Goal: Task Accomplishment & Management: Use online tool/utility

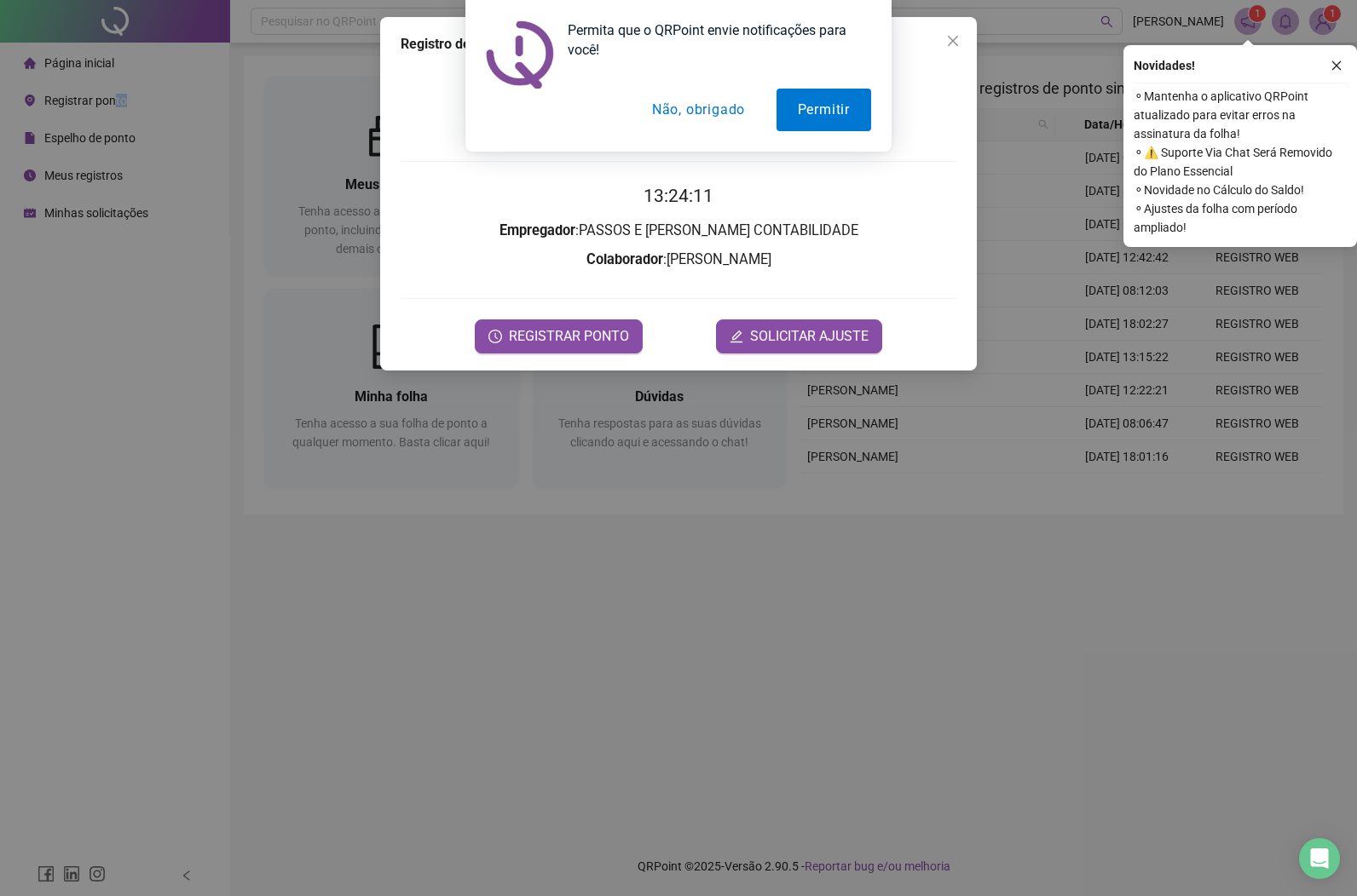
drag, startPoint x: 732, startPoint y: 111, endPoint x: 698, endPoint y: 319, distance: 210.8
click at [732, 111] on button "Não, obrigado" at bounding box center [698, 110] width 136 height 42
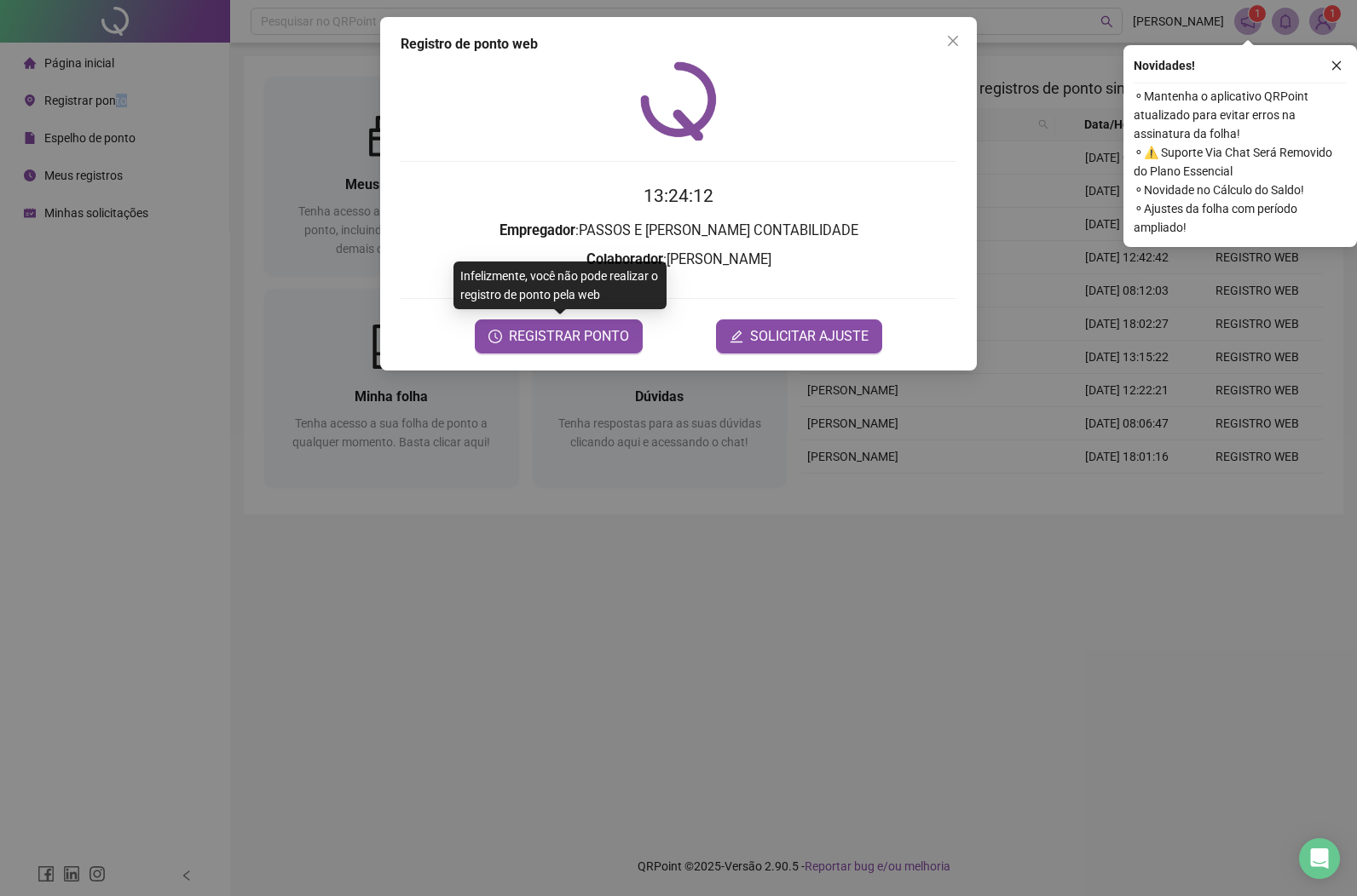
click at [575, 335] on span "REGISTRAR PONTO" at bounding box center [569, 336] width 120 height 20
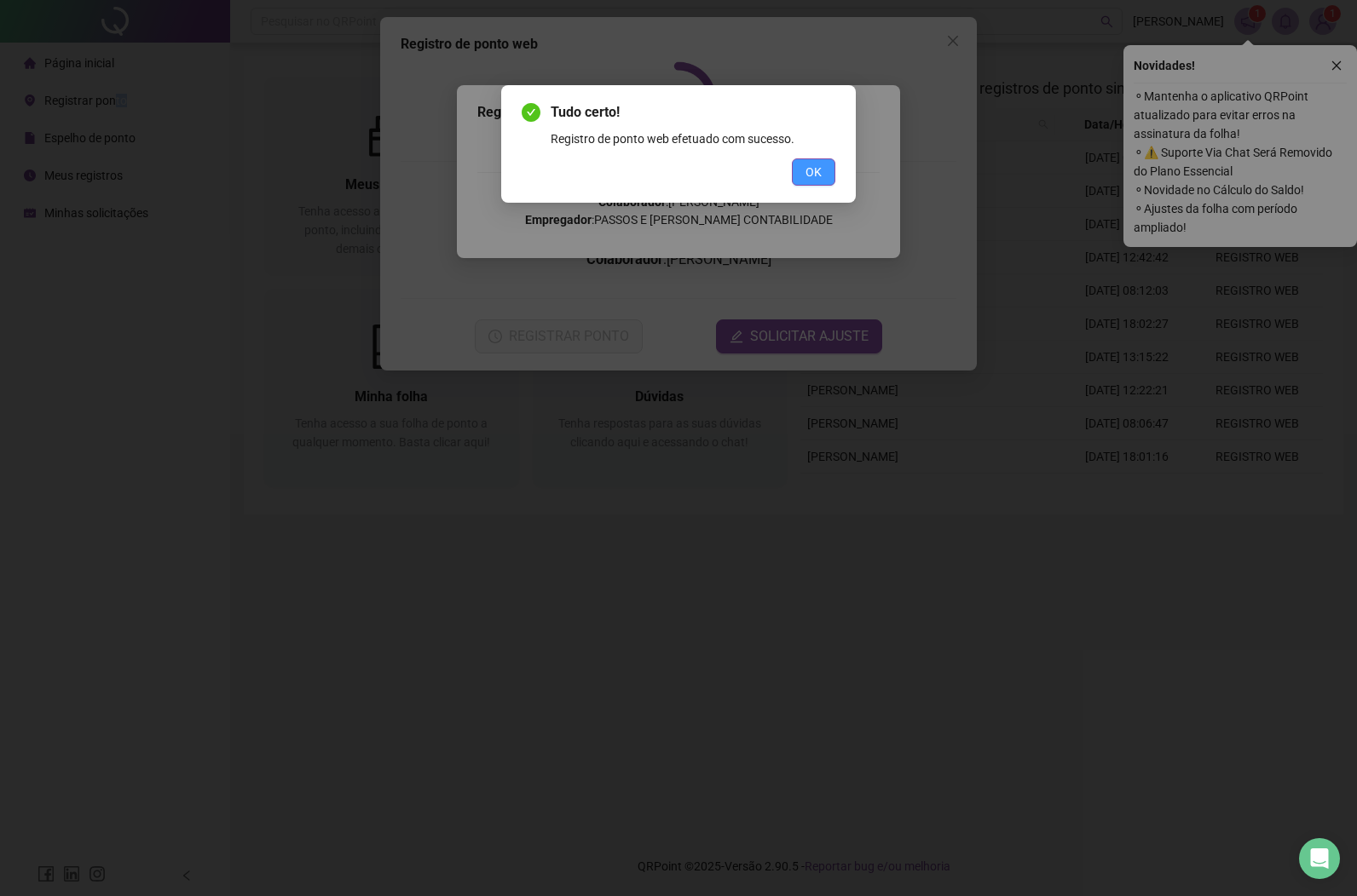
click at [817, 180] on span "OK" at bounding box center [814, 172] width 16 height 18
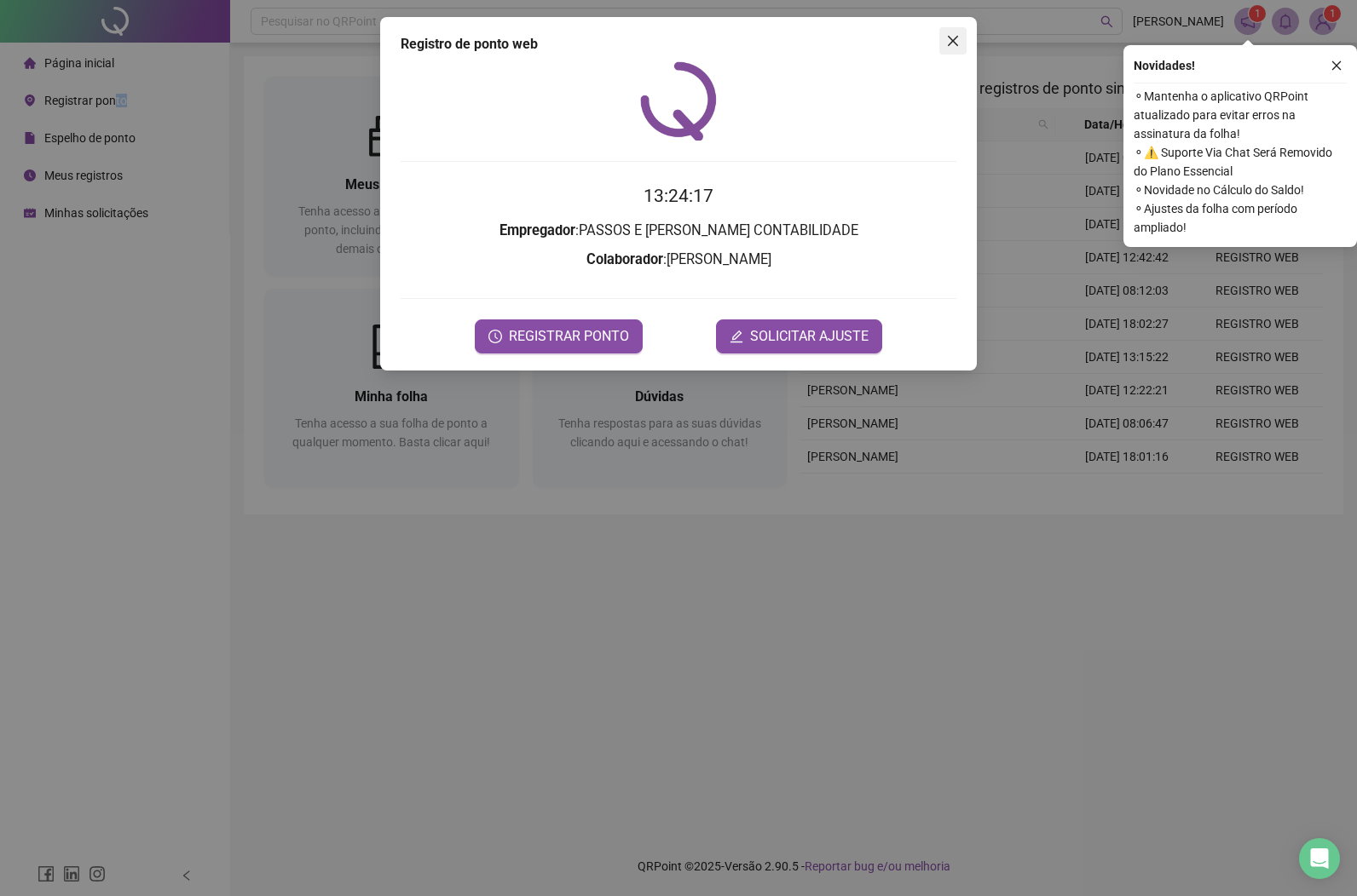
click at [956, 39] on icon "close" at bounding box center [953, 41] width 11 height 11
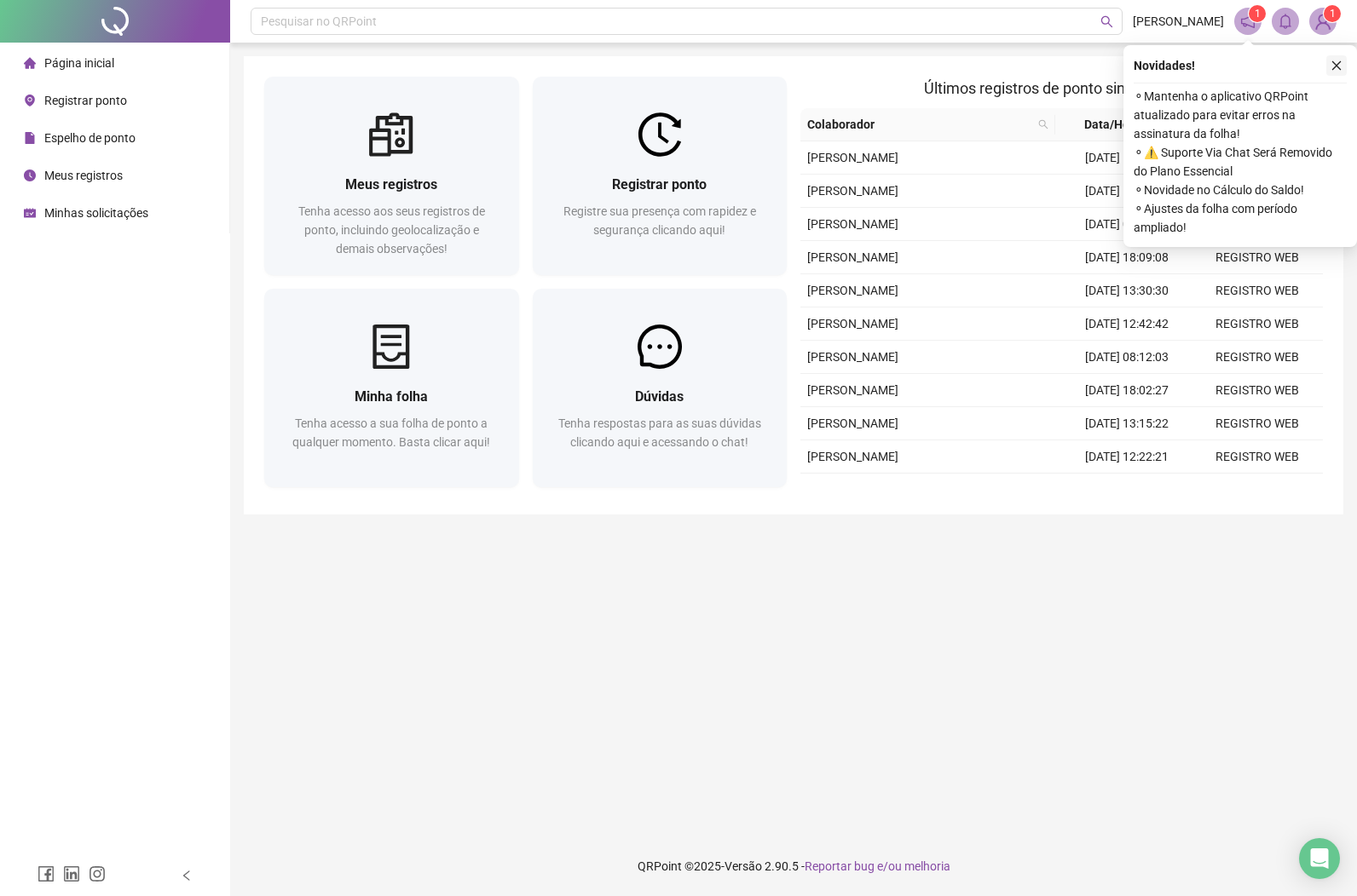
click at [1337, 61] on icon "close" at bounding box center [1337, 66] width 12 height 12
